Goal: Task Accomplishment & Management: Manage account settings

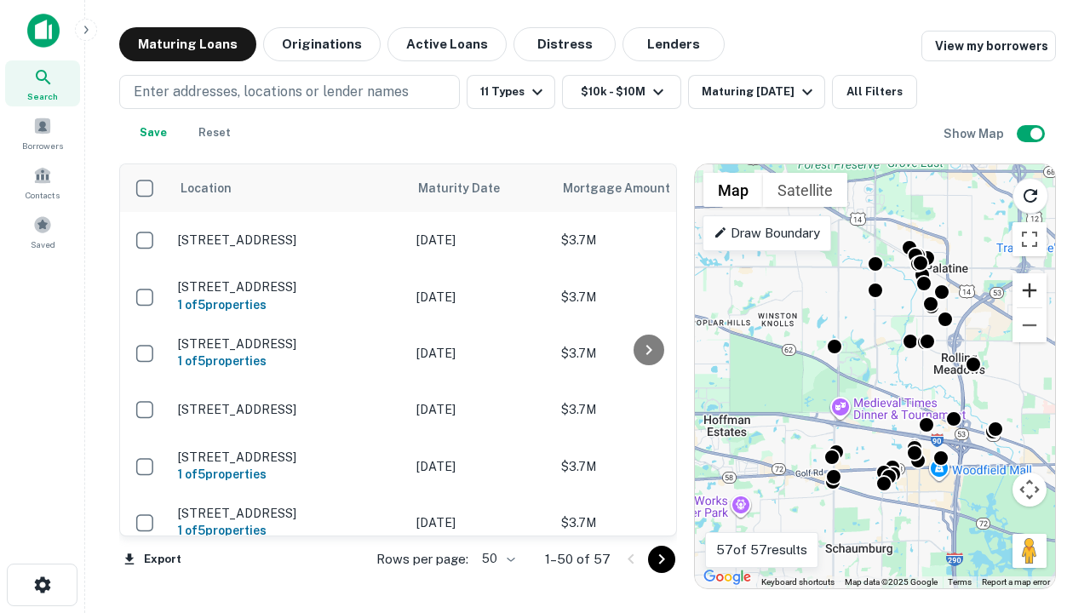
click at [1029, 290] on button "Zoom in" at bounding box center [1029, 290] width 34 height 34
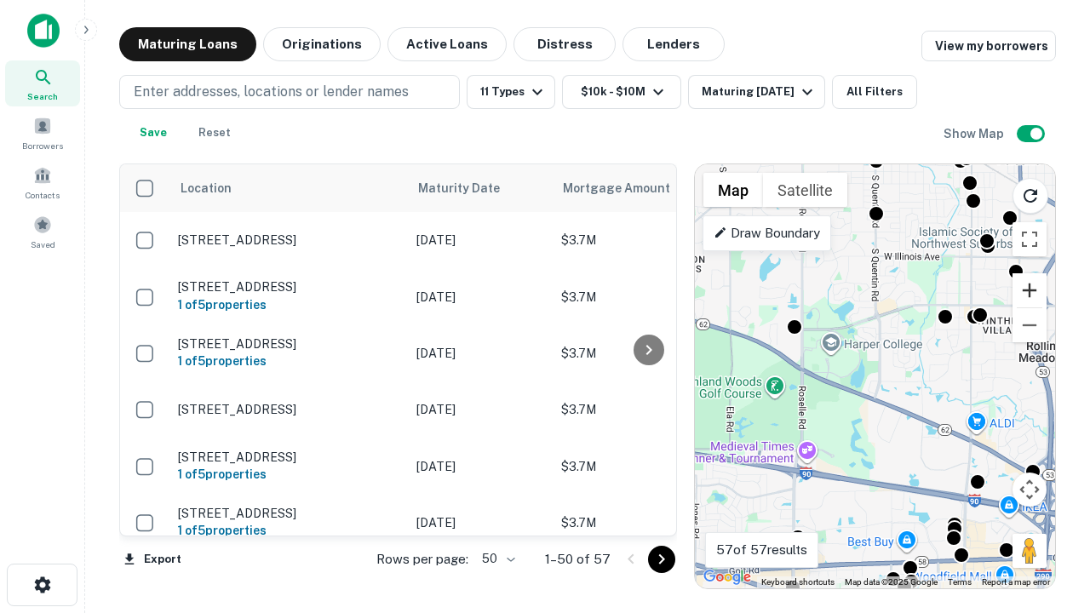
click at [1029, 290] on button "Zoom in" at bounding box center [1029, 290] width 34 height 34
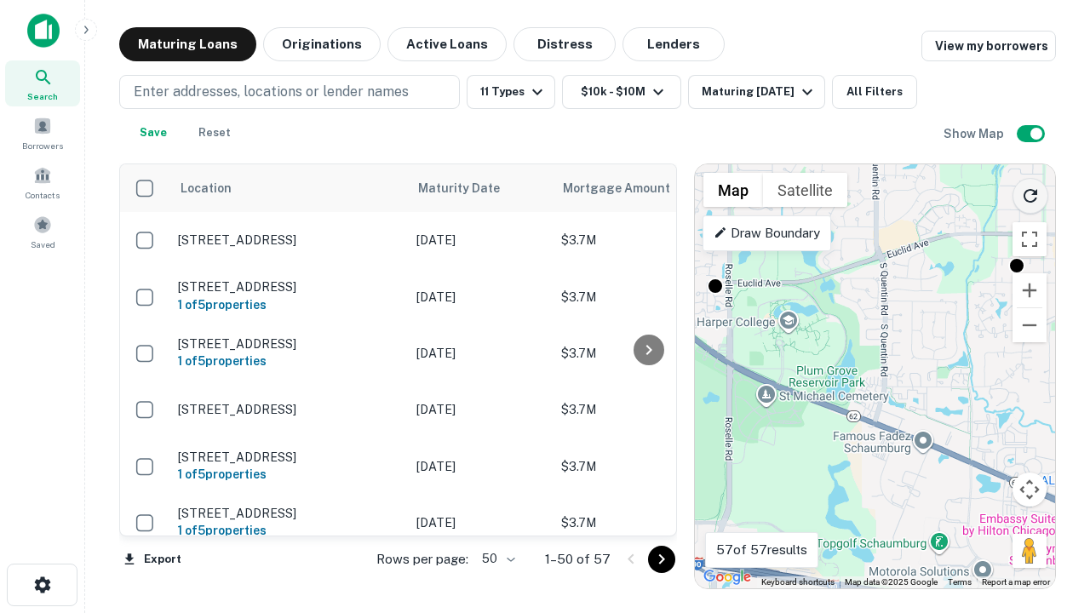
click at [1030, 192] on icon "Reload search area" at bounding box center [1030, 196] width 20 height 20
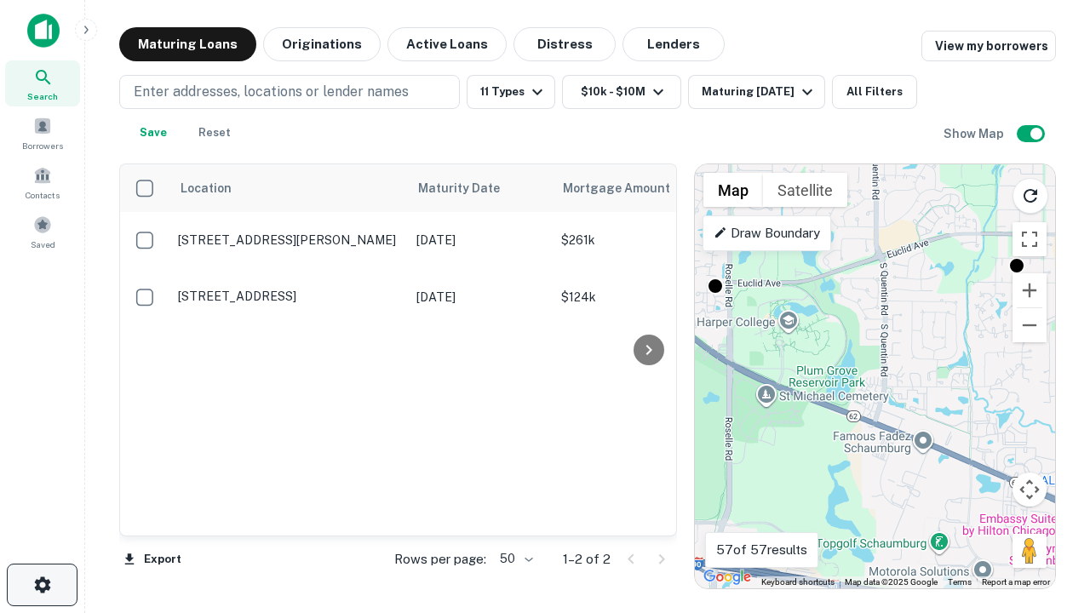
click at [42, 585] on icon "button" at bounding box center [42, 585] width 20 height 20
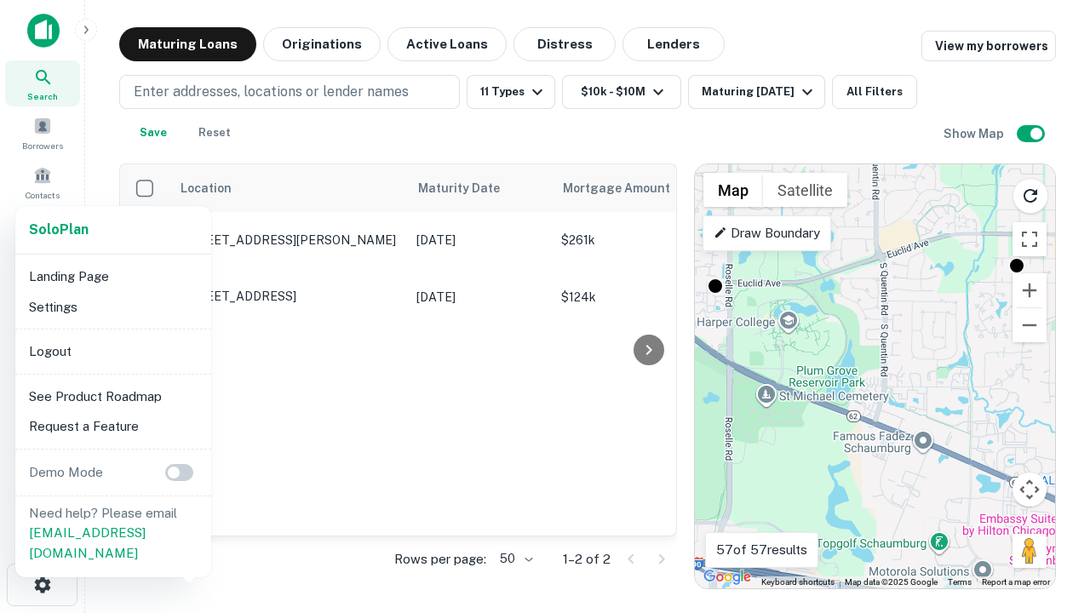
click at [112, 351] on li "Logout" at bounding box center [113, 351] width 182 height 31
